Goal: Information Seeking & Learning: Check status

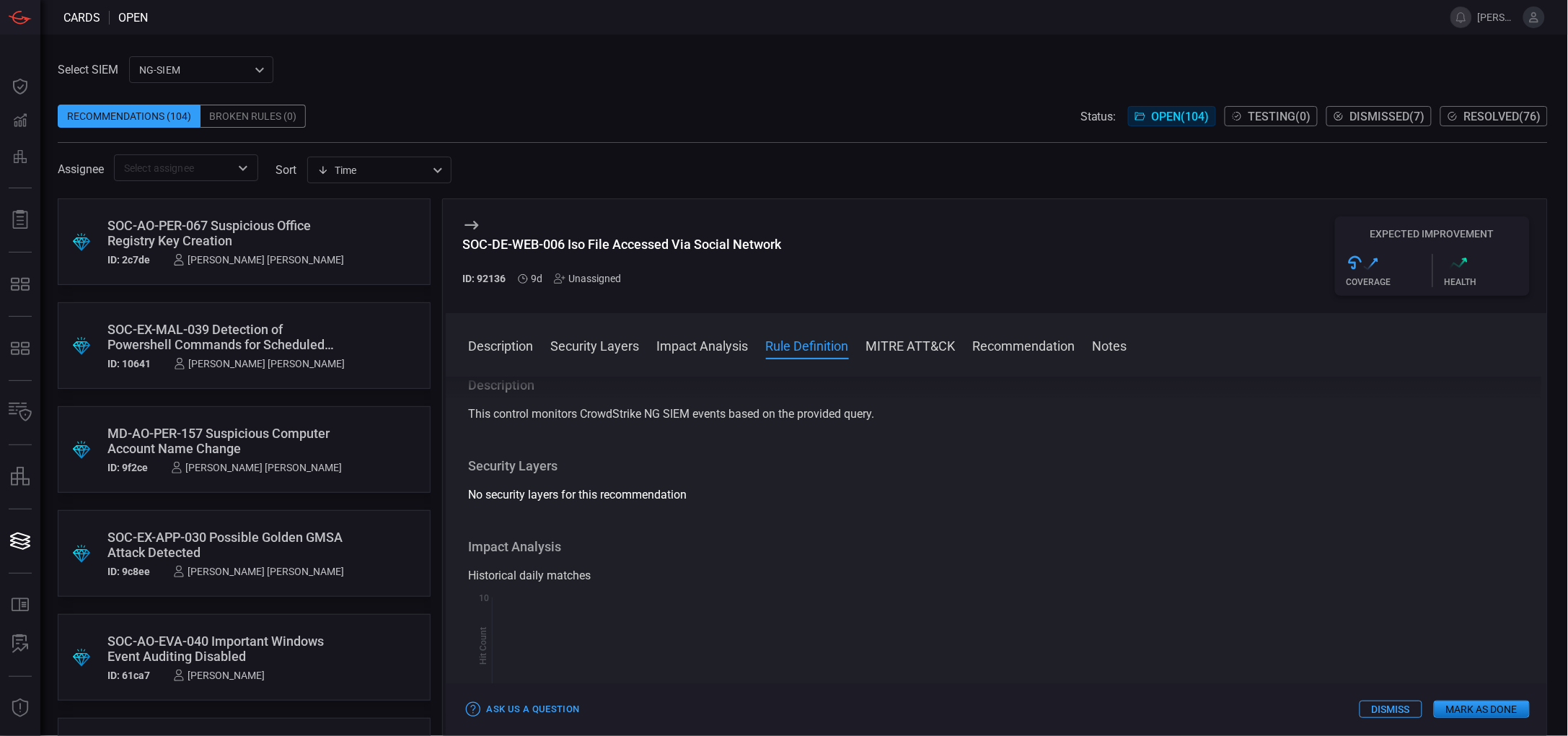
scroll to position [394, 0]
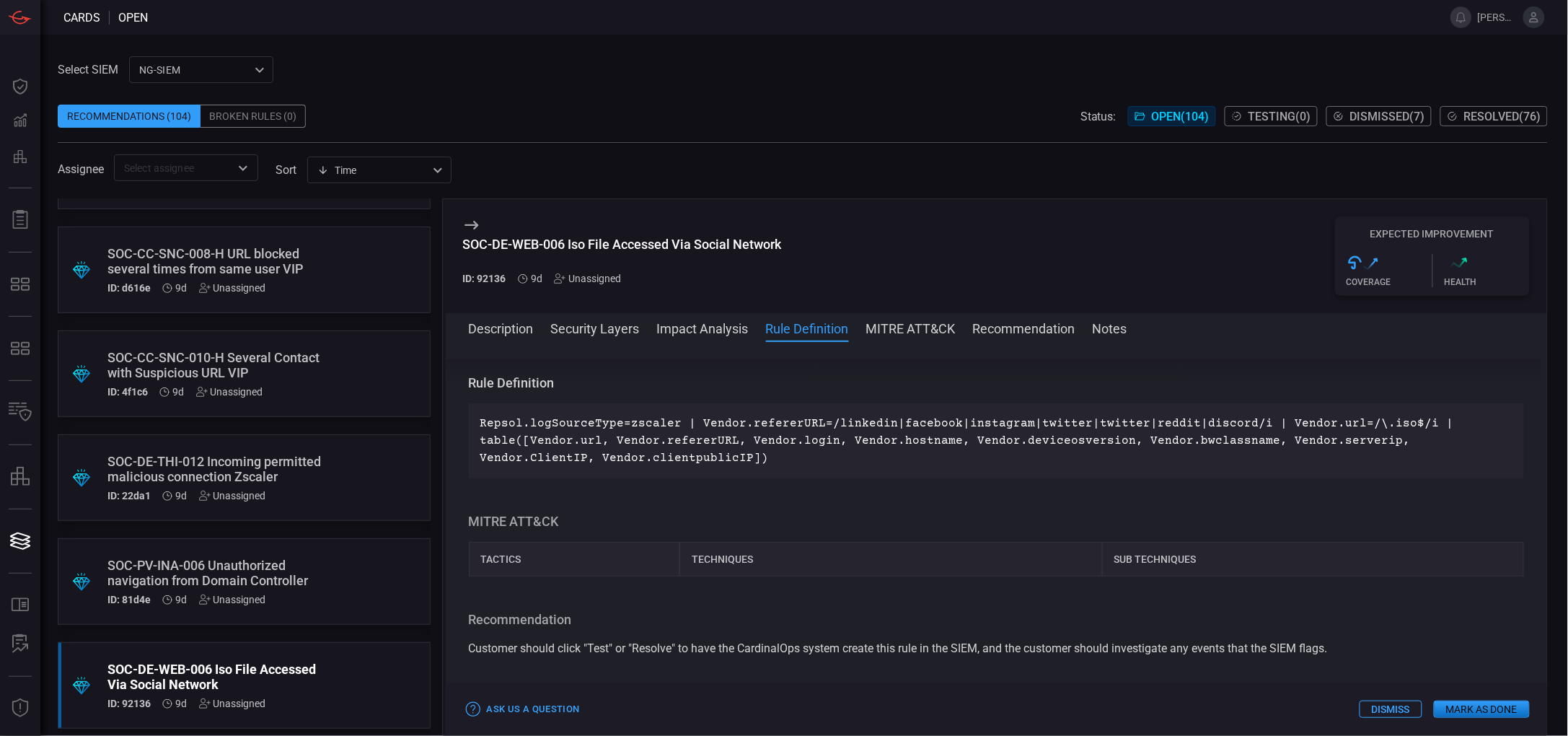
click at [245, 357] on div "SOC-CC-SNC-010-H Several Contact with Suspicious URL VIP" at bounding box center [216, 365] width 219 height 30
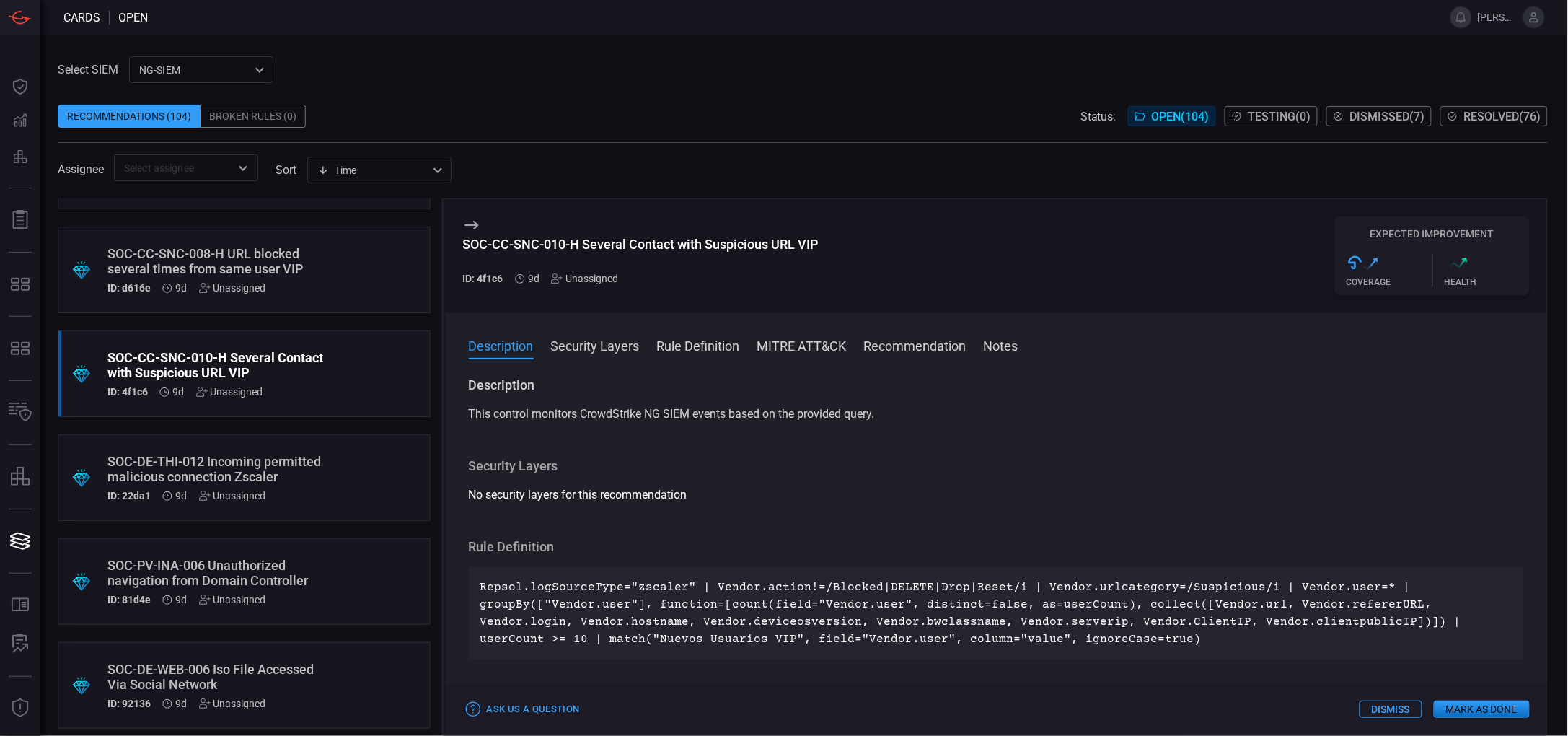
drag, startPoint x: 1499, startPoint y: 104, endPoint x: 1480, endPoint y: 119, distance: 24.2
click at [1480, 119] on div "Status: Open ( 104 ) Testing ( 0 ) Dismissed ( 7 ) Resolved ( 76 )" at bounding box center [1314, 116] width 468 height 23
click at [1480, 119] on span "Resolved ( 76 )" at bounding box center [1503, 116] width 77 height 13
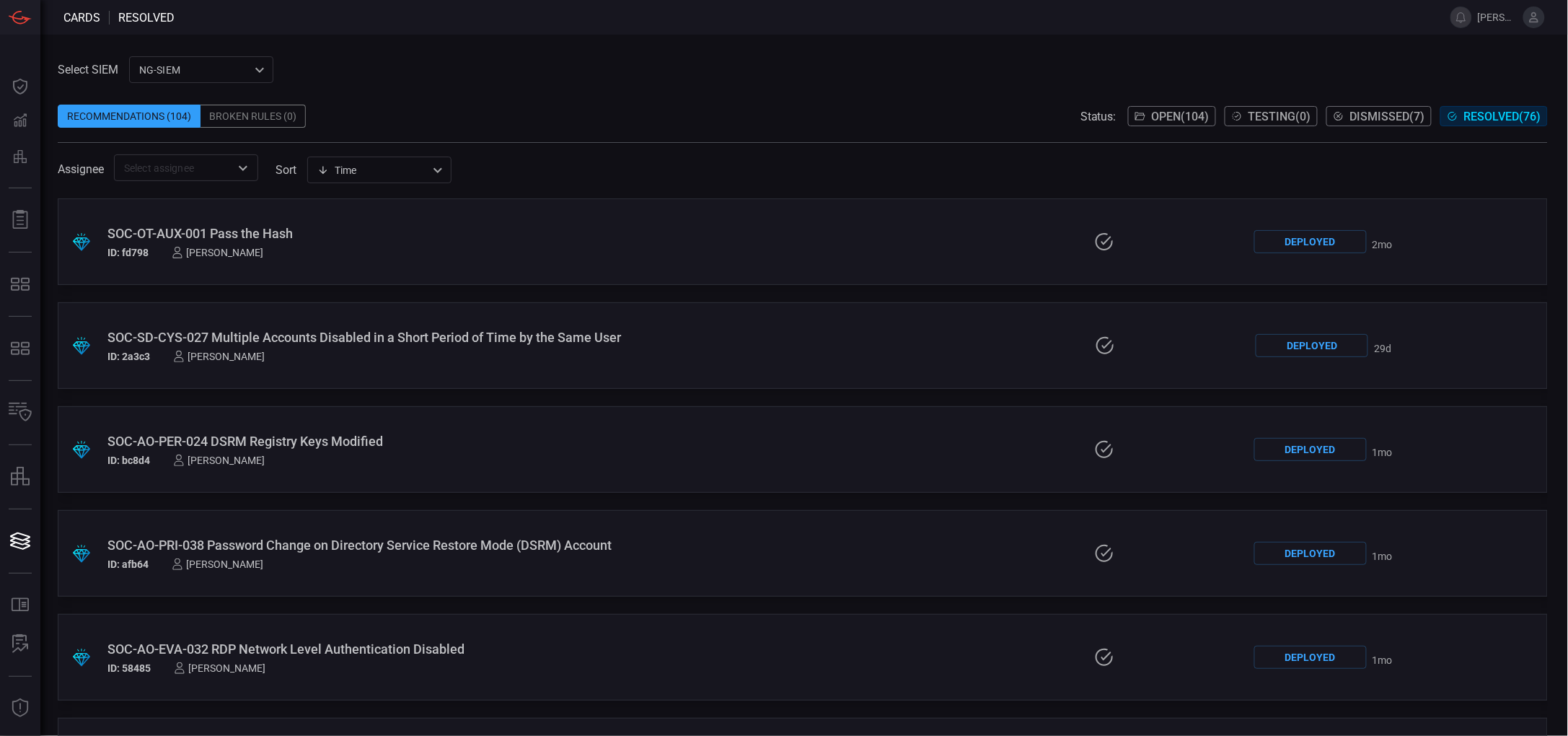
scroll to position [7357, 0]
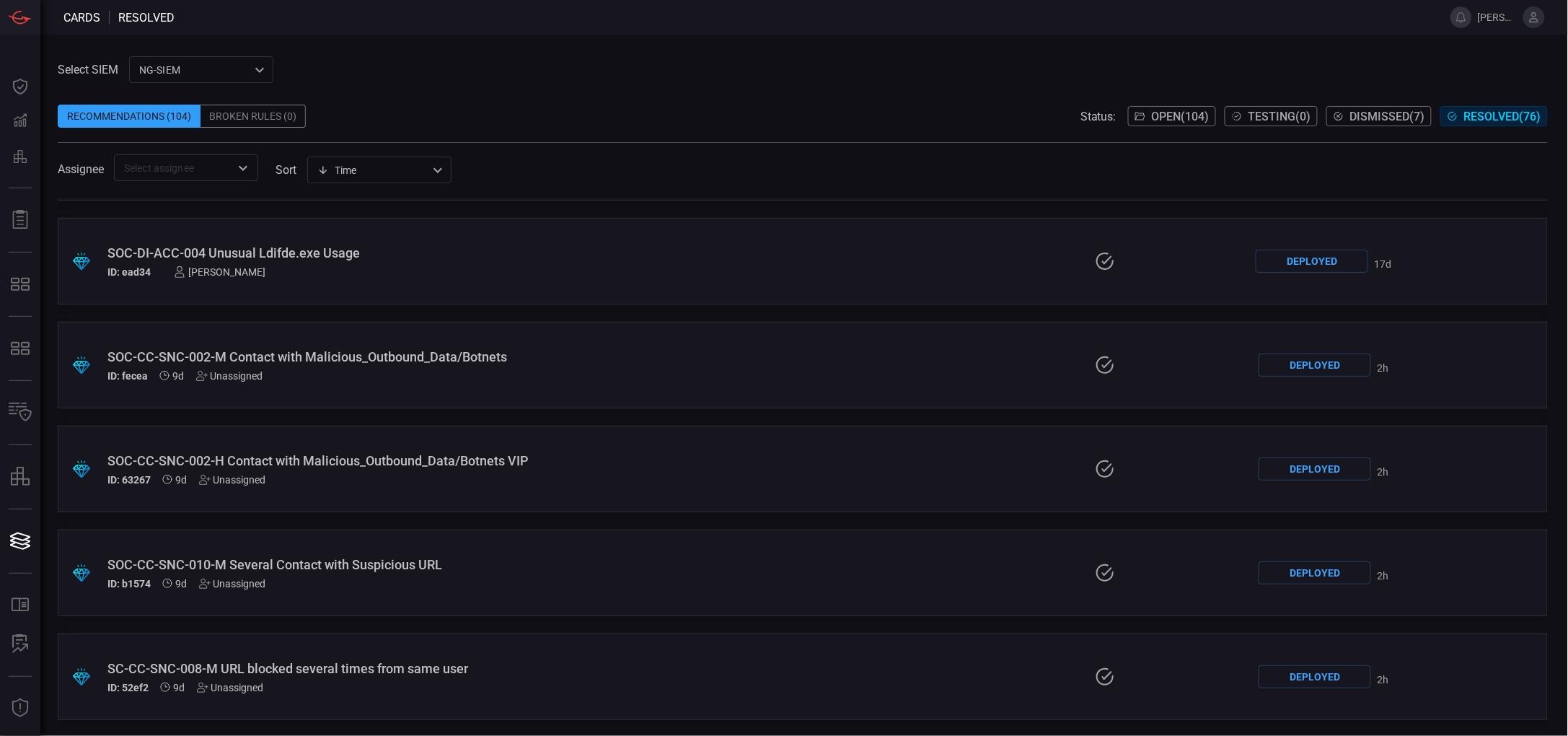
click at [318, 563] on div "SOC-CC-SNC-010-M Several Contact with Suspicious URL" at bounding box center [382, 564] width 550 height 15
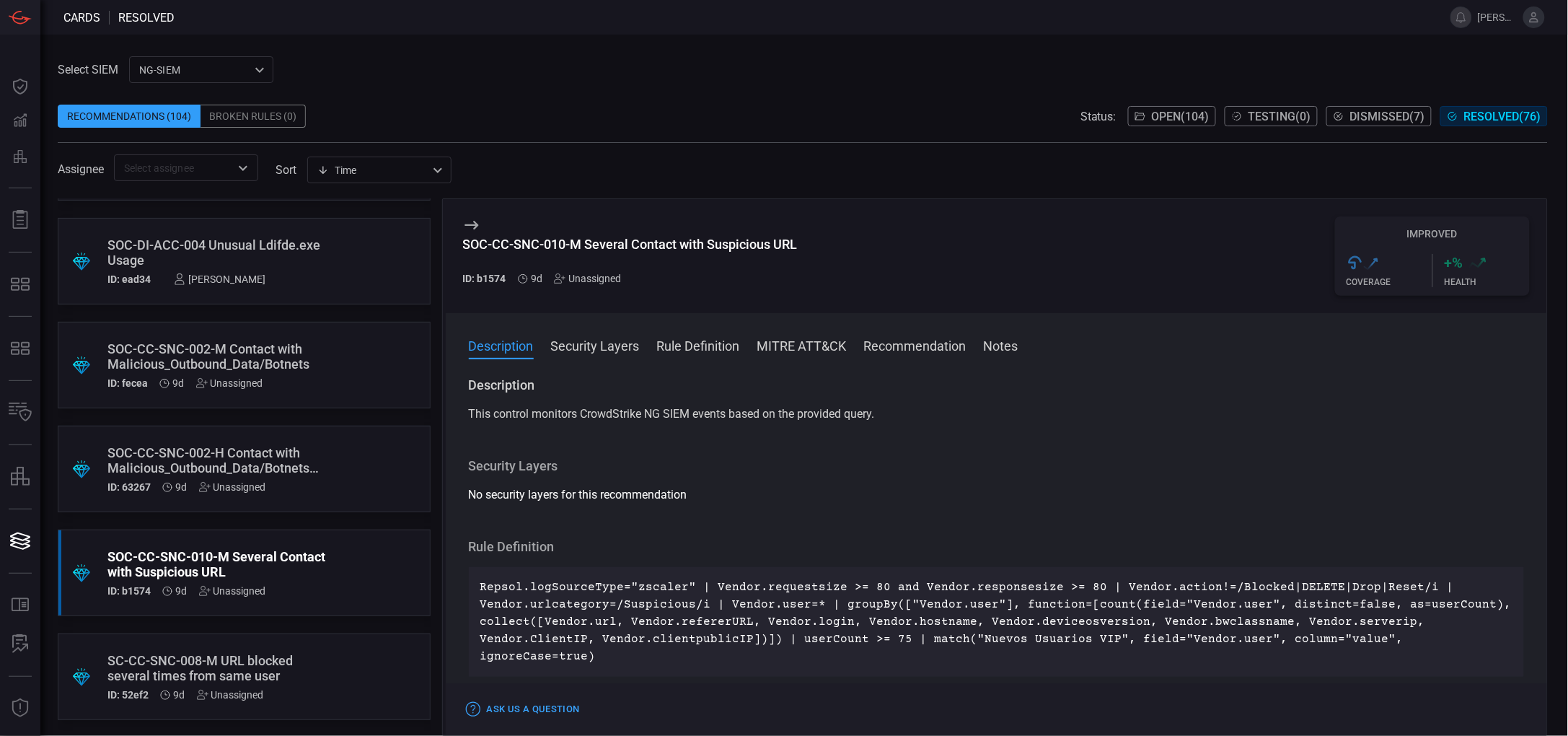
click at [811, 614] on p "Repsol.logSourceType="zscaler" | Vendor.requestsize >= 80 and Vendor.responsesi…" at bounding box center [997, 622] width 1033 height 87
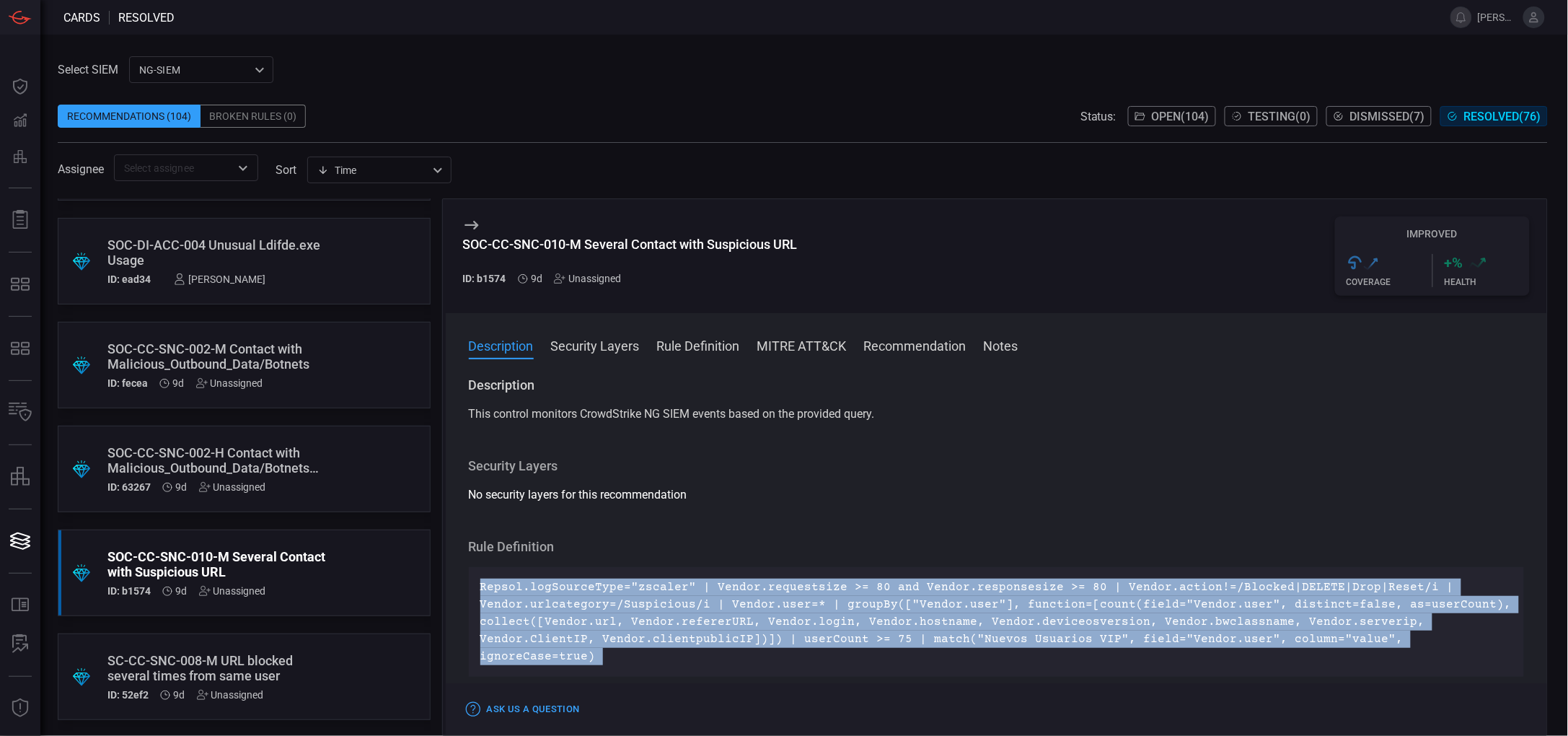
click at [811, 614] on p "Repsol.logSourceType="zscaler" | Vendor.requestsize >= 80 and Vendor.responsesi…" at bounding box center [997, 622] width 1033 height 87
copy p "Repsol.logSourceType="zscaler" | Vendor.requestsize >= 80 and Vendor.responsesi…"
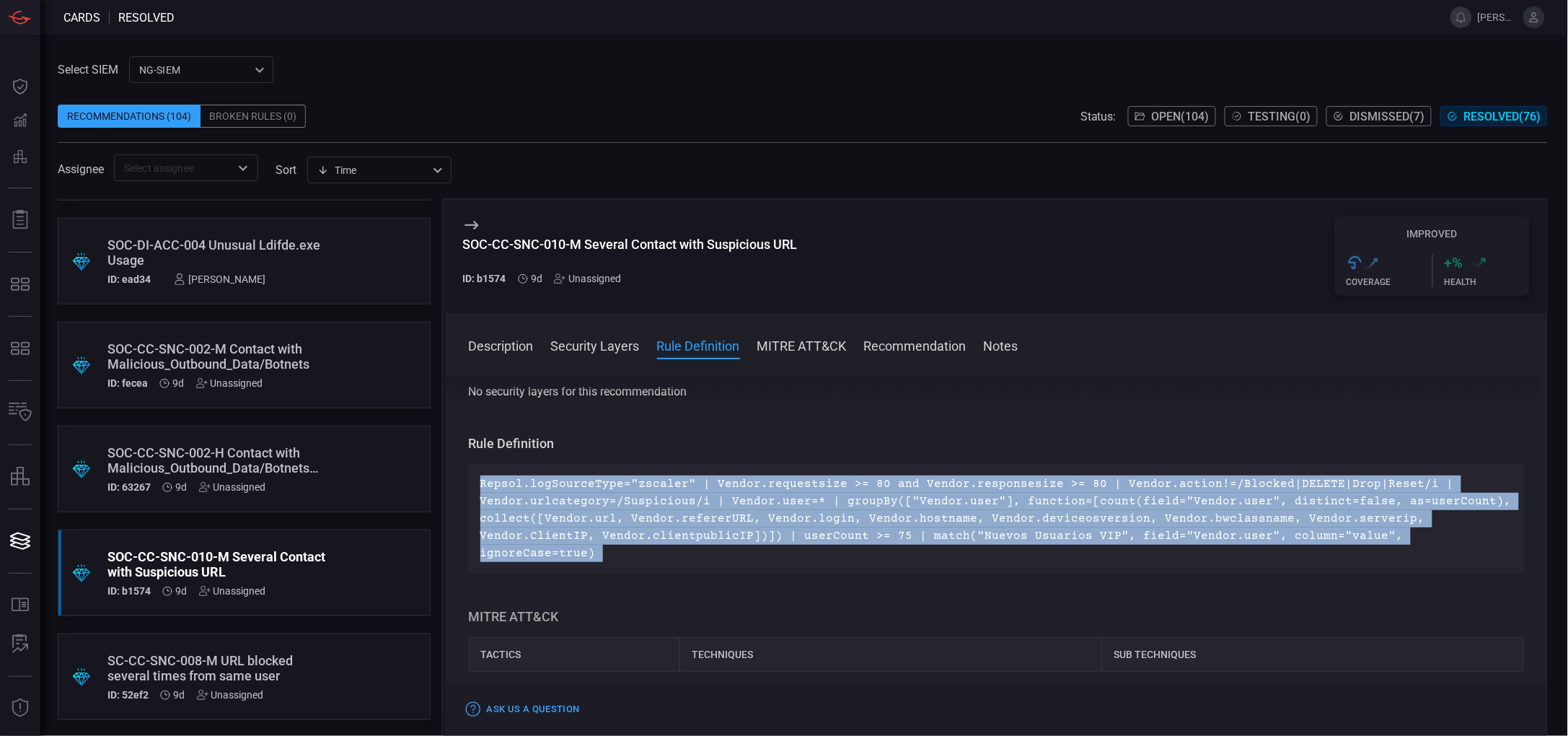
scroll to position [104, 0]
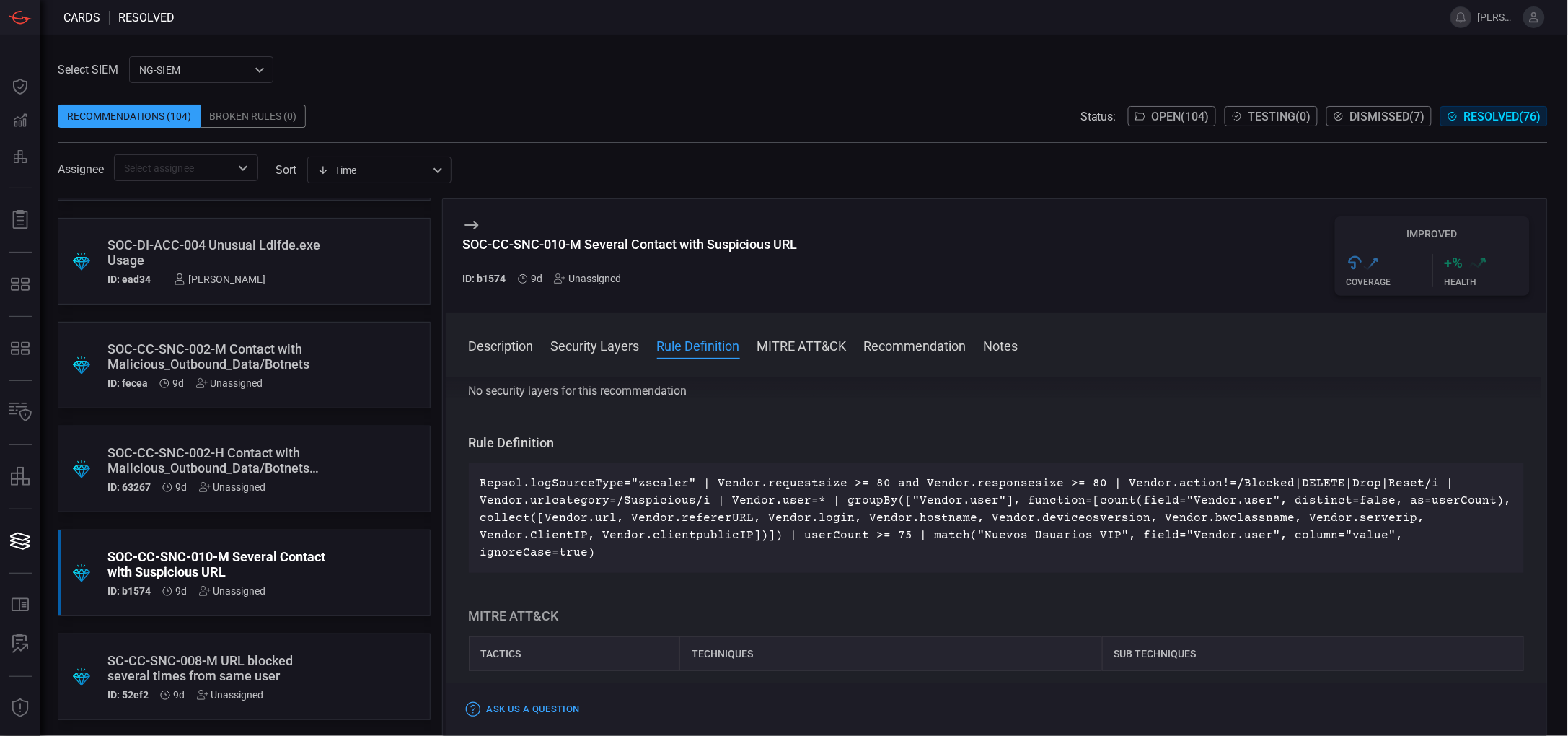
click at [266, 665] on div "SC-CC-SNC-008-M URL blocked several times from same user" at bounding box center [216, 668] width 219 height 30
